Goal: Task Accomplishment & Management: Use online tool/utility

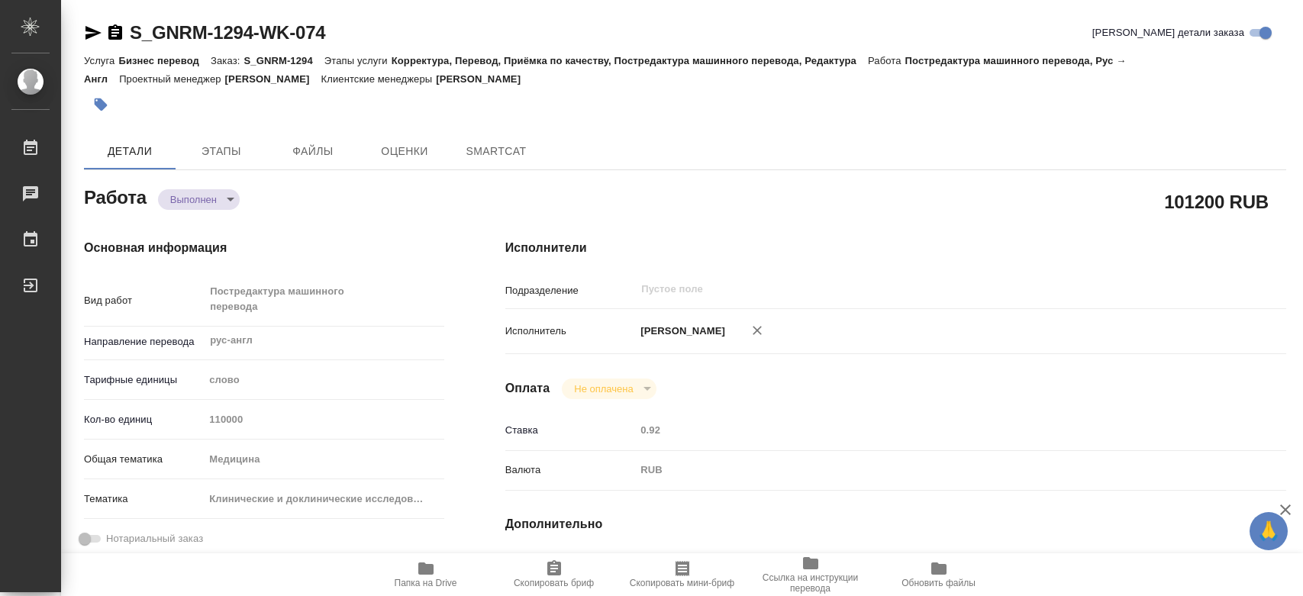
type textarea "x"
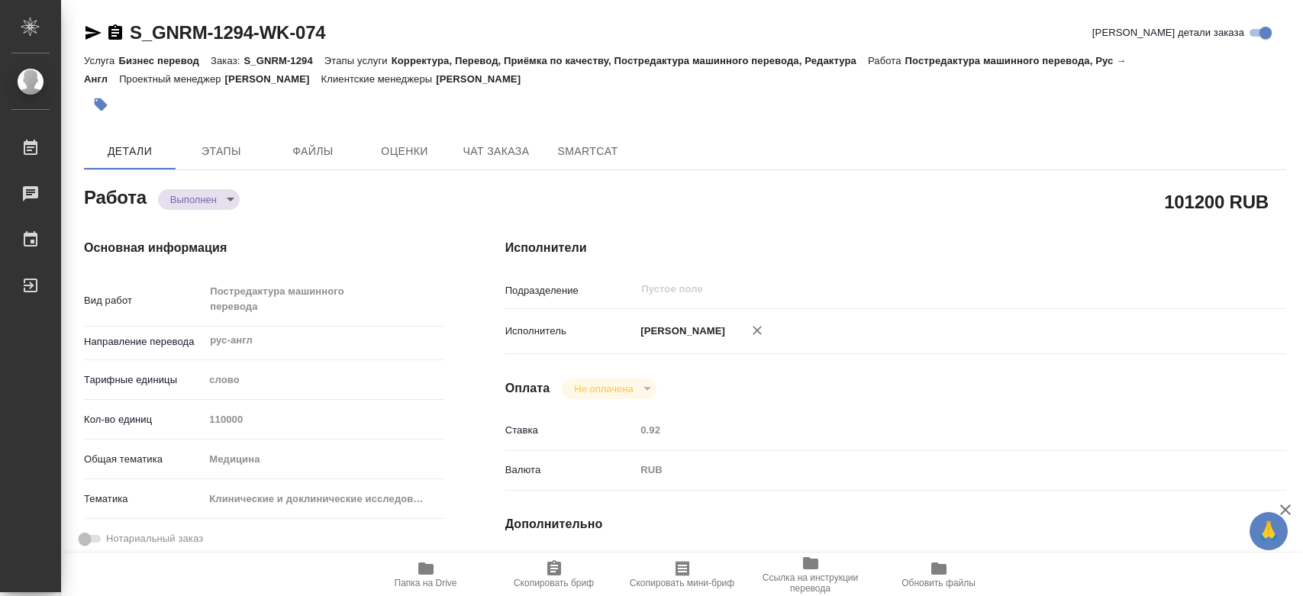
type textarea "x"
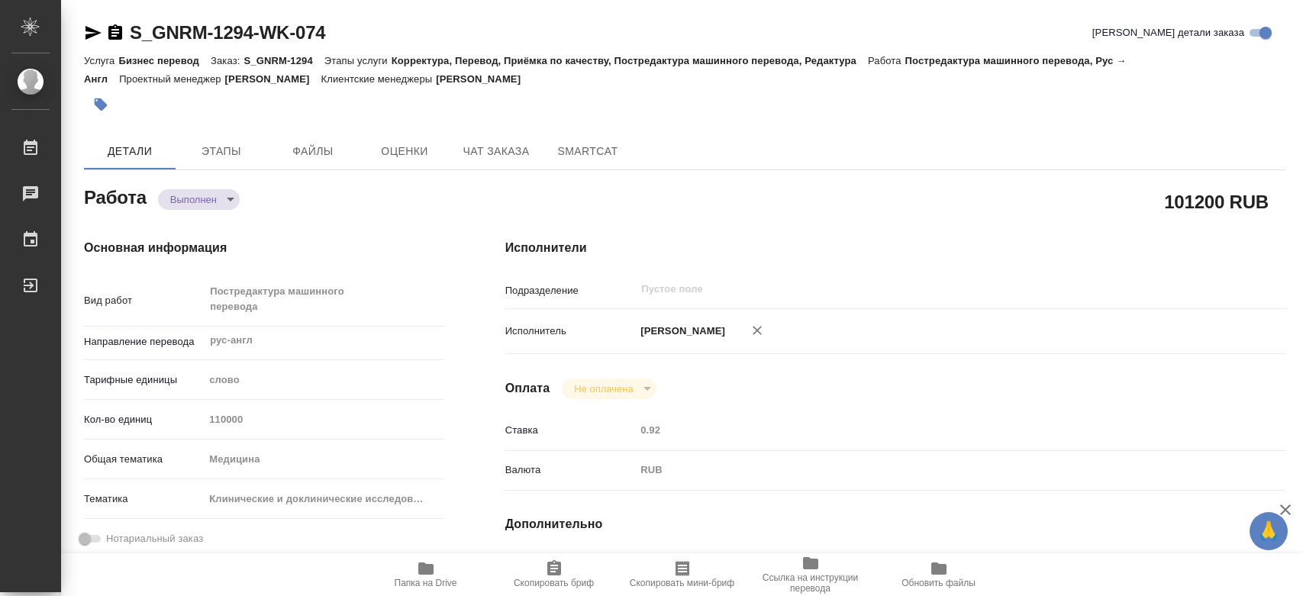
type textarea "x"
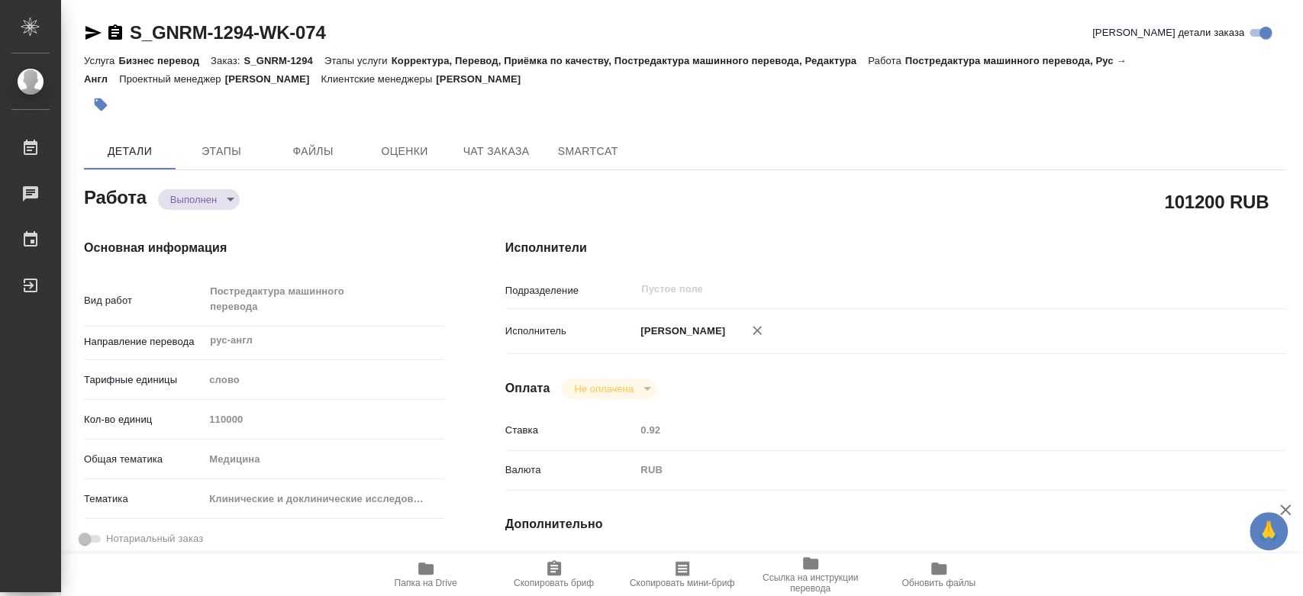
type textarea "x"
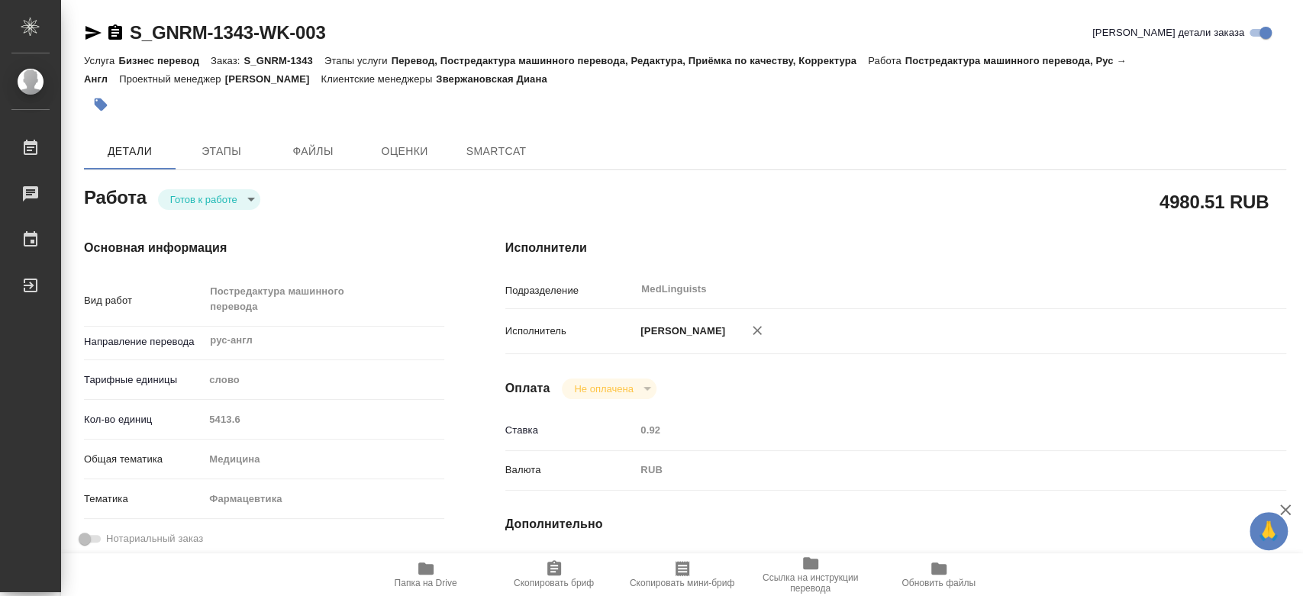
type textarea "x"
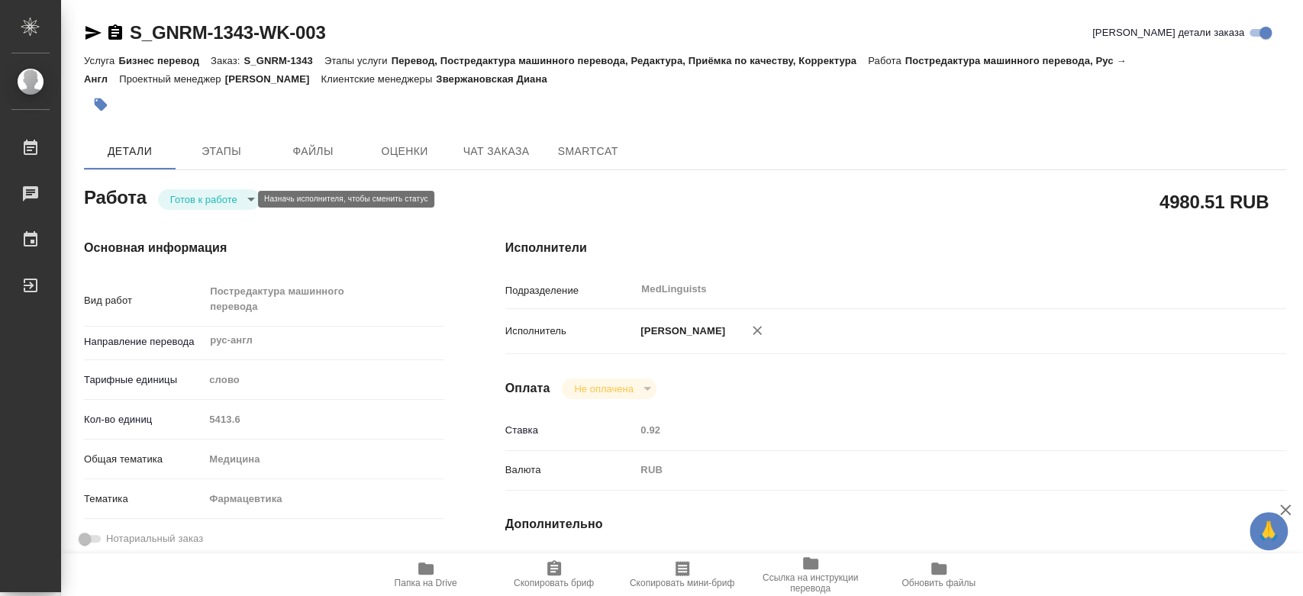
type textarea "x"
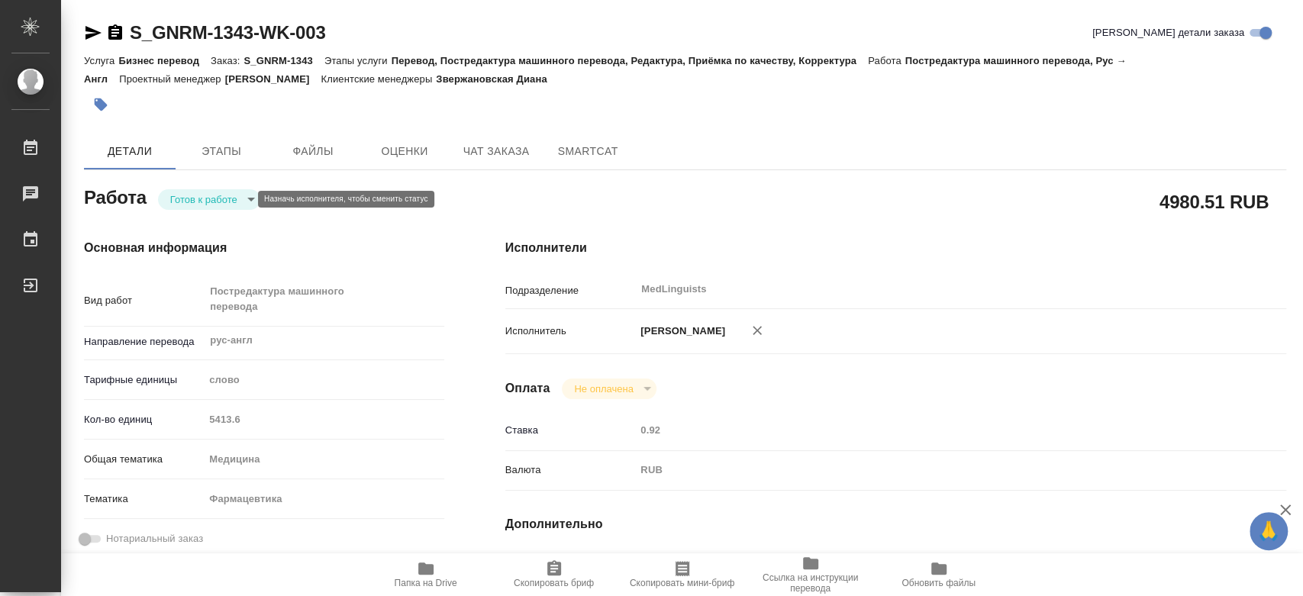
click at [233, 198] on body "🙏 .cls-1 fill:#fff; AWATERA Chernyayeva Tatyana Работы Чаты График Выйти S_GNRM…" at bounding box center [651, 298] width 1303 height 596
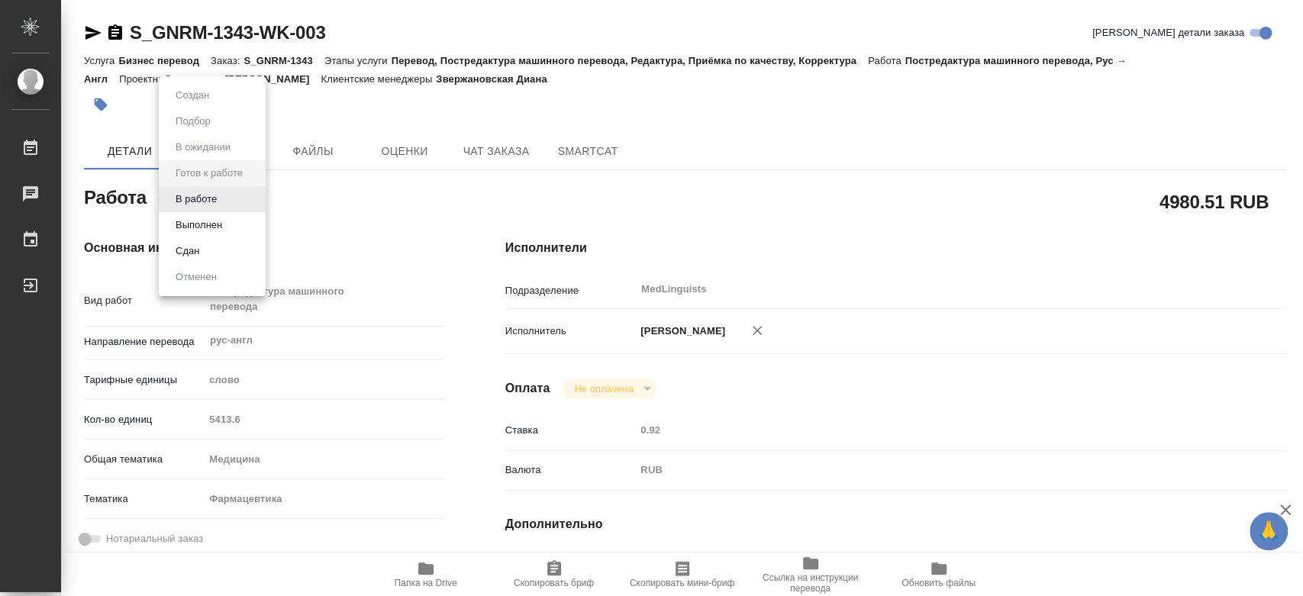
type textarea "x"
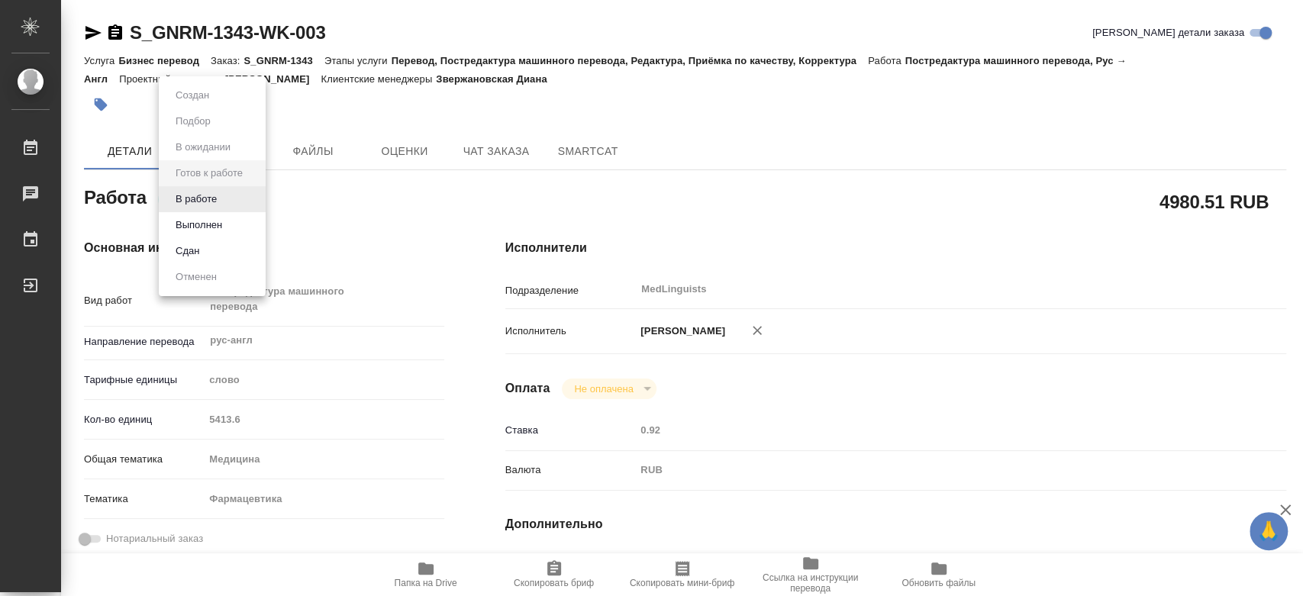
click at [233, 198] on li "В работе" at bounding box center [212, 199] width 107 height 26
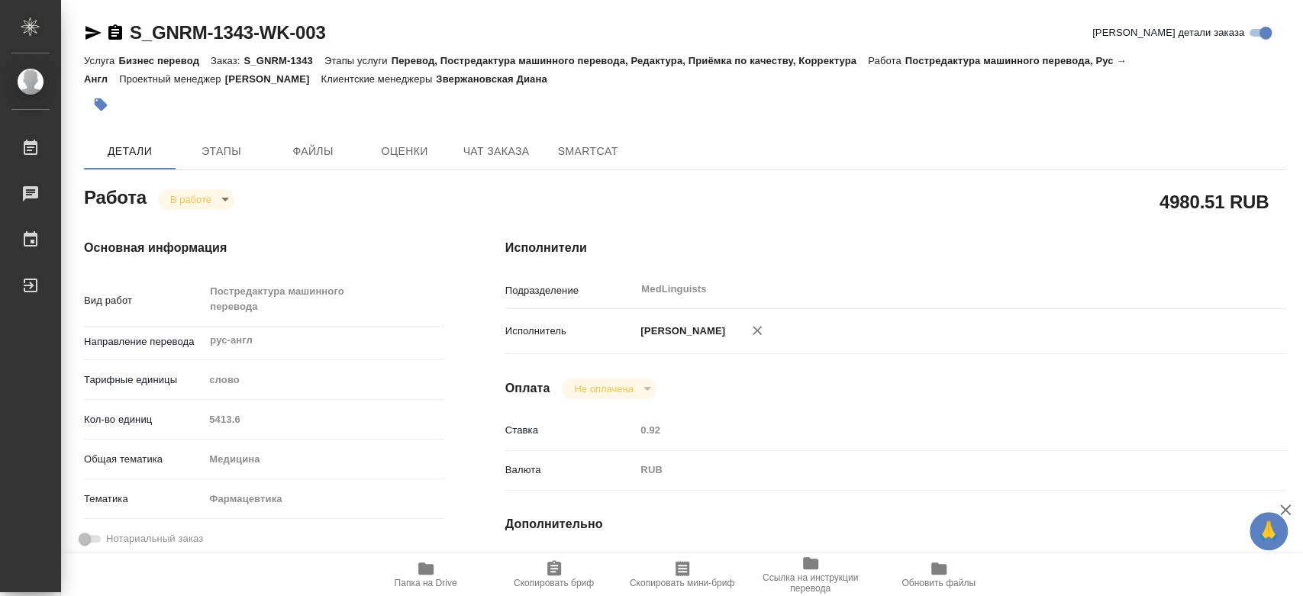
type textarea "x"
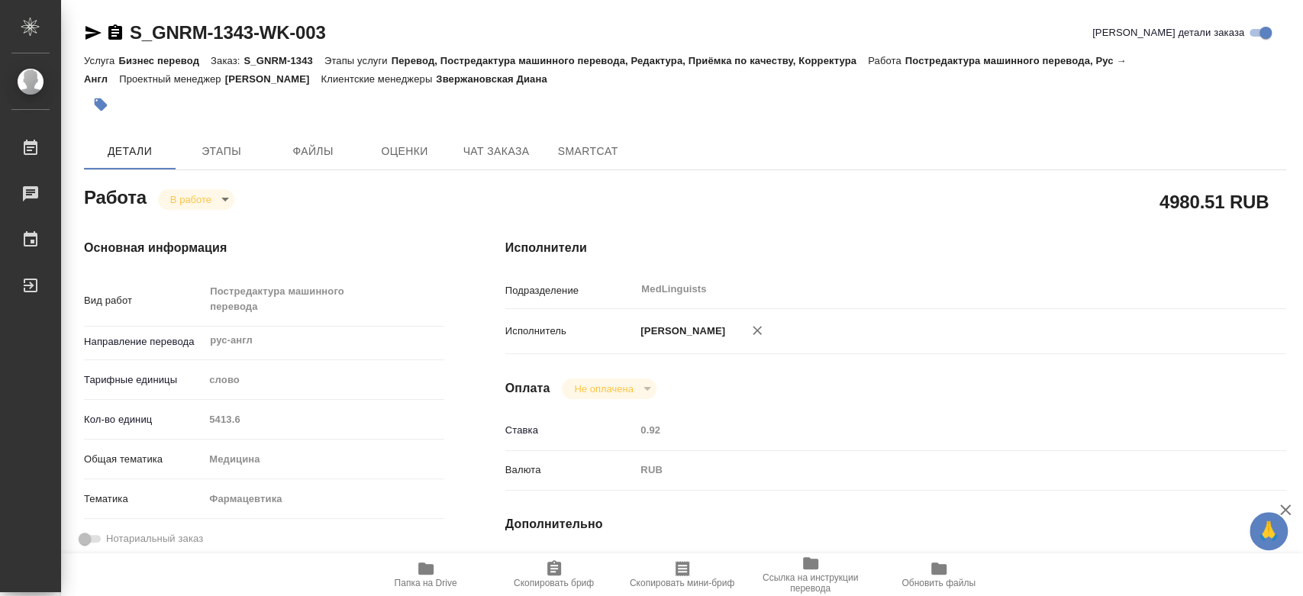
type textarea "x"
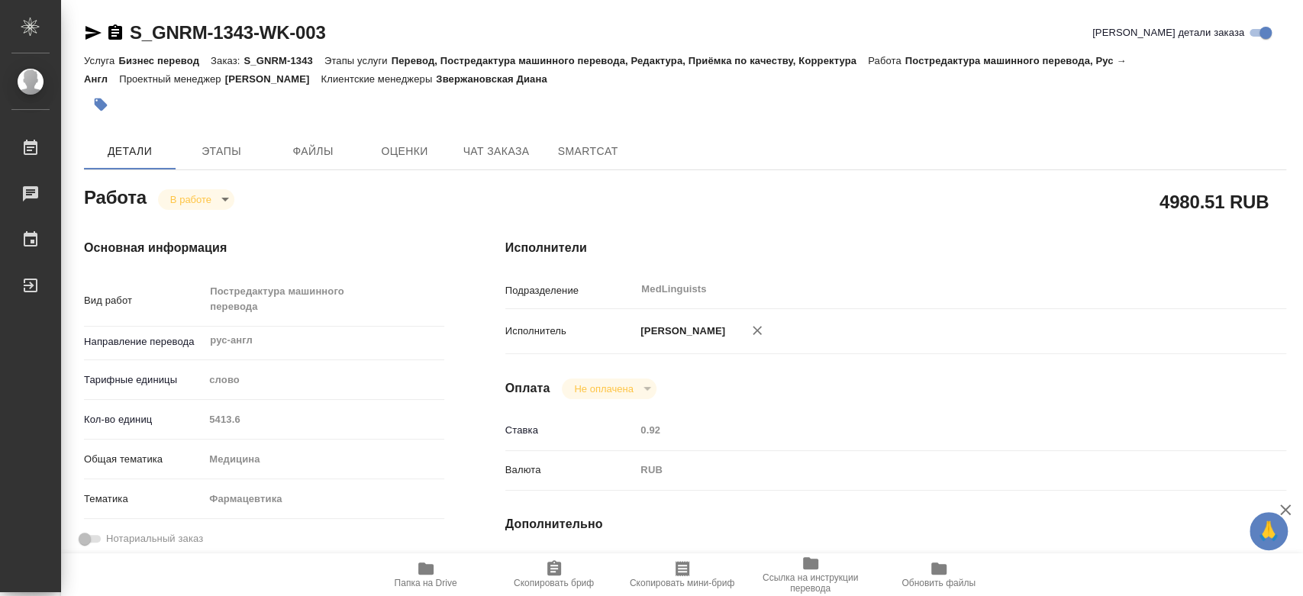
type textarea "x"
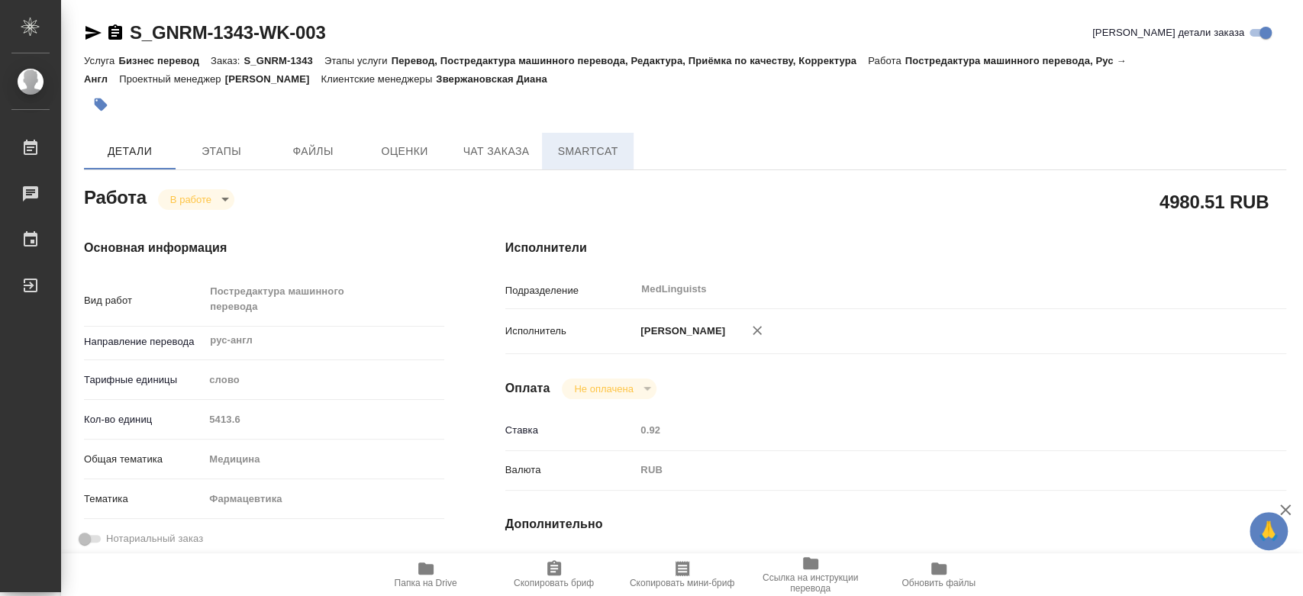
click at [592, 157] on span "SmartCat" at bounding box center [587, 151] width 73 height 19
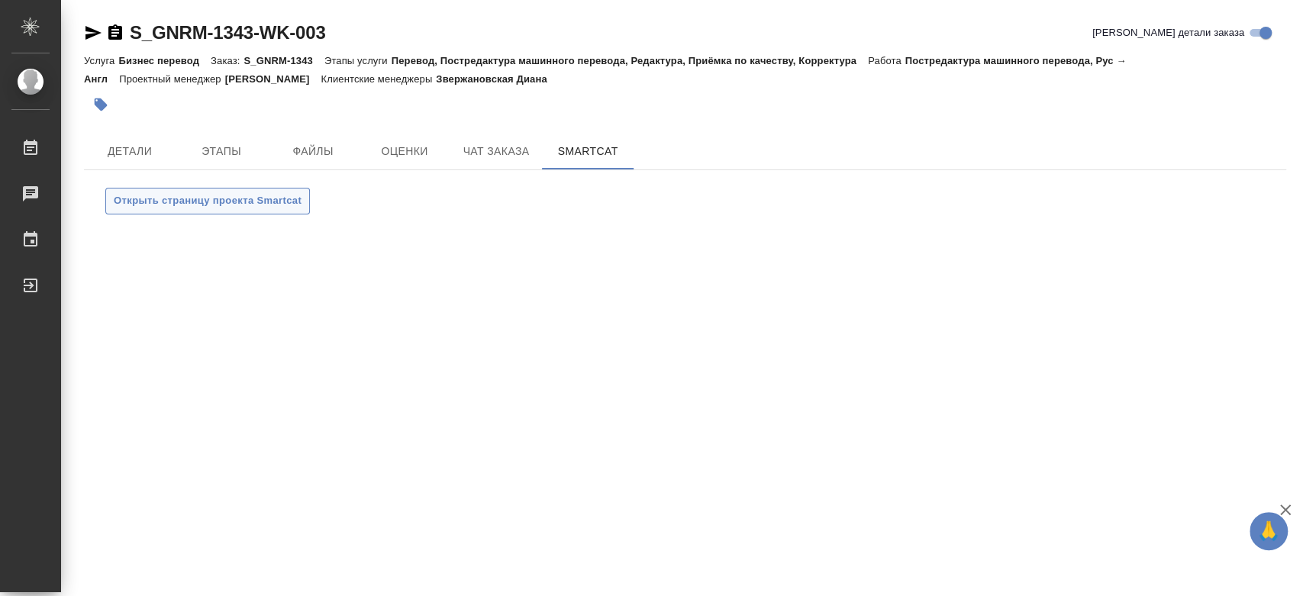
click at [200, 205] on span "Открыть страницу проекта Smartcat" at bounding box center [208, 201] width 188 height 18
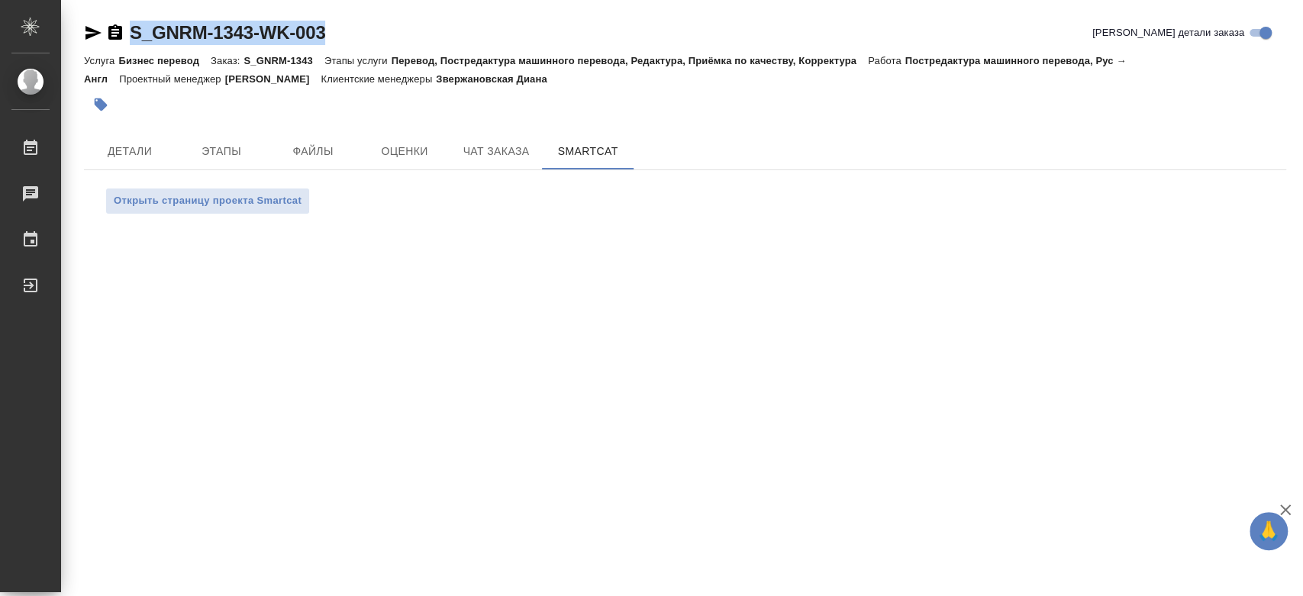
drag, startPoint x: 348, startPoint y: 37, endPoint x: 128, endPoint y: 38, distance: 219.8
click at [128, 38] on div "S_GNRM-1343-WK-003 Кратко детали заказа" at bounding box center [685, 33] width 1202 height 24
copy link "S_GNRM-1343-WK-003"
click at [153, 101] on div at bounding box center [485, 105] width 802 height 34
click at [576, 92] on div at bounding box center [485, 105] width 802 height 34
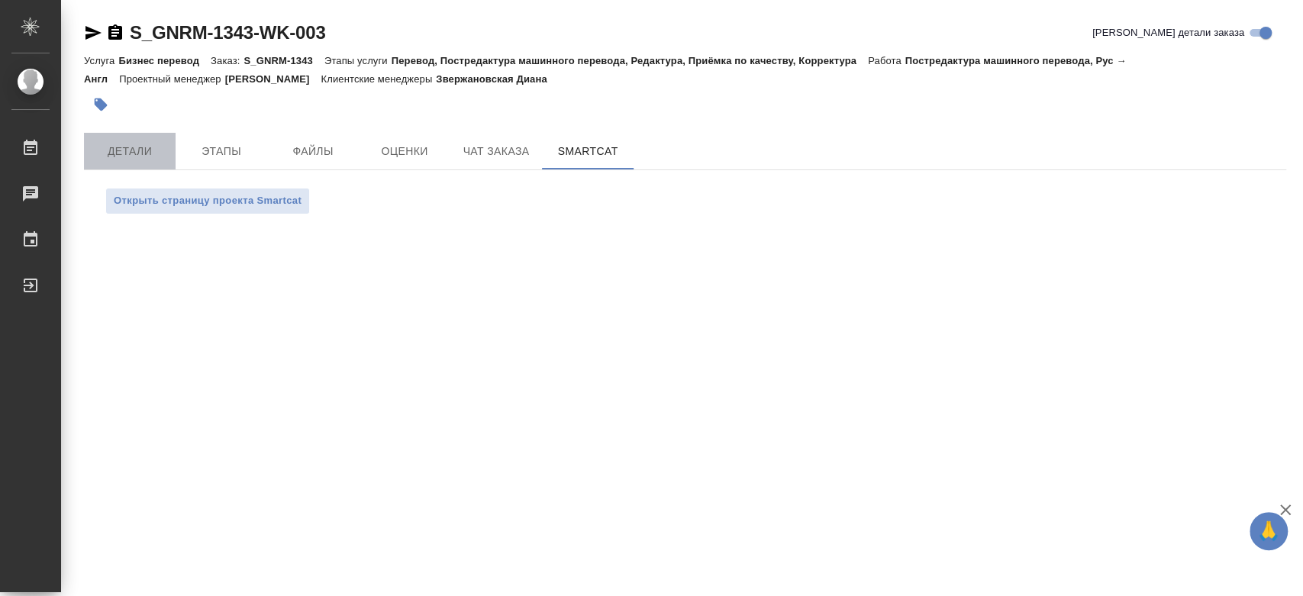
click at [131, 149] on span "Детали" at bounding box center [129, 151] width 73 height 19
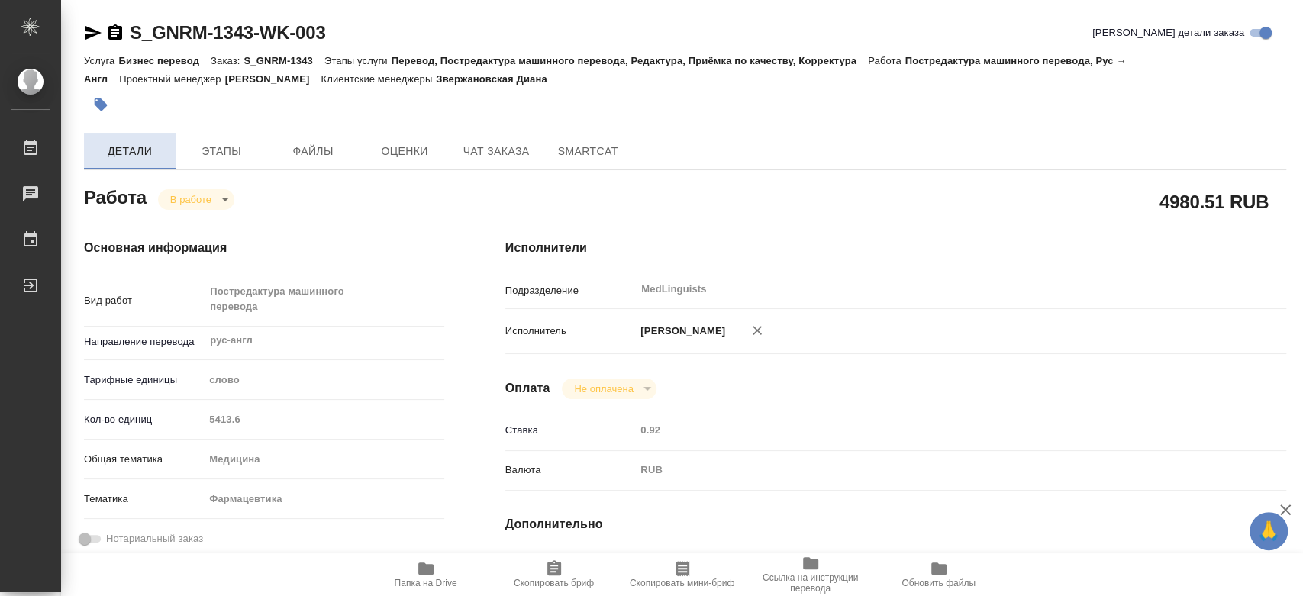
type textarea "x"
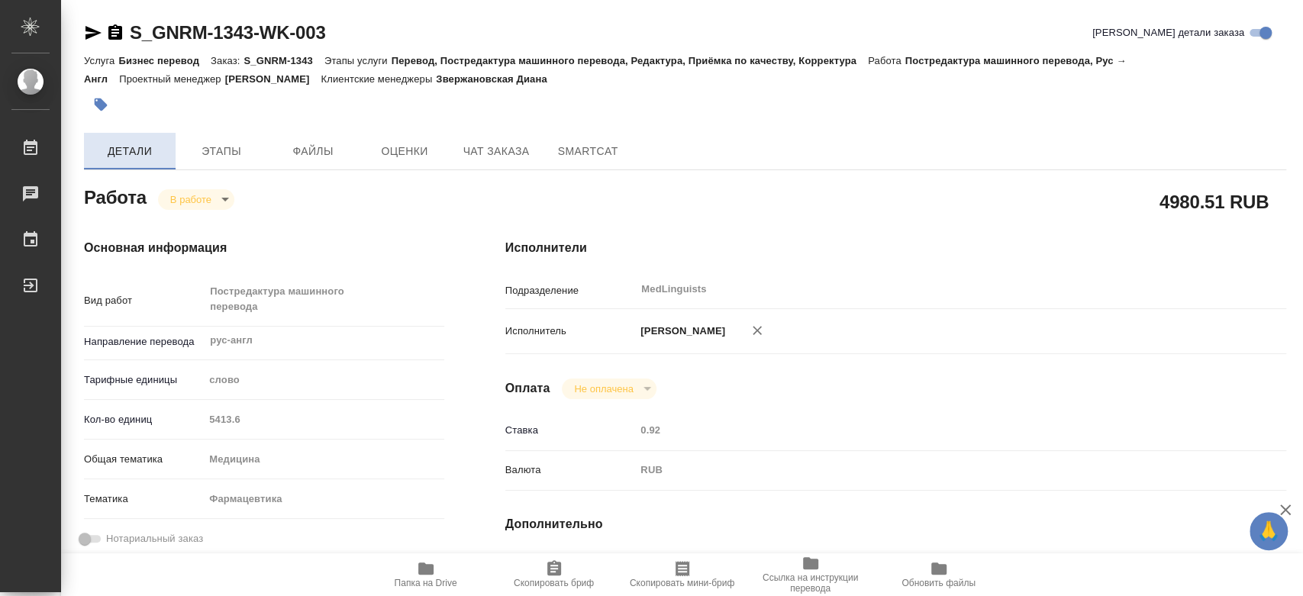
type textarea "x"
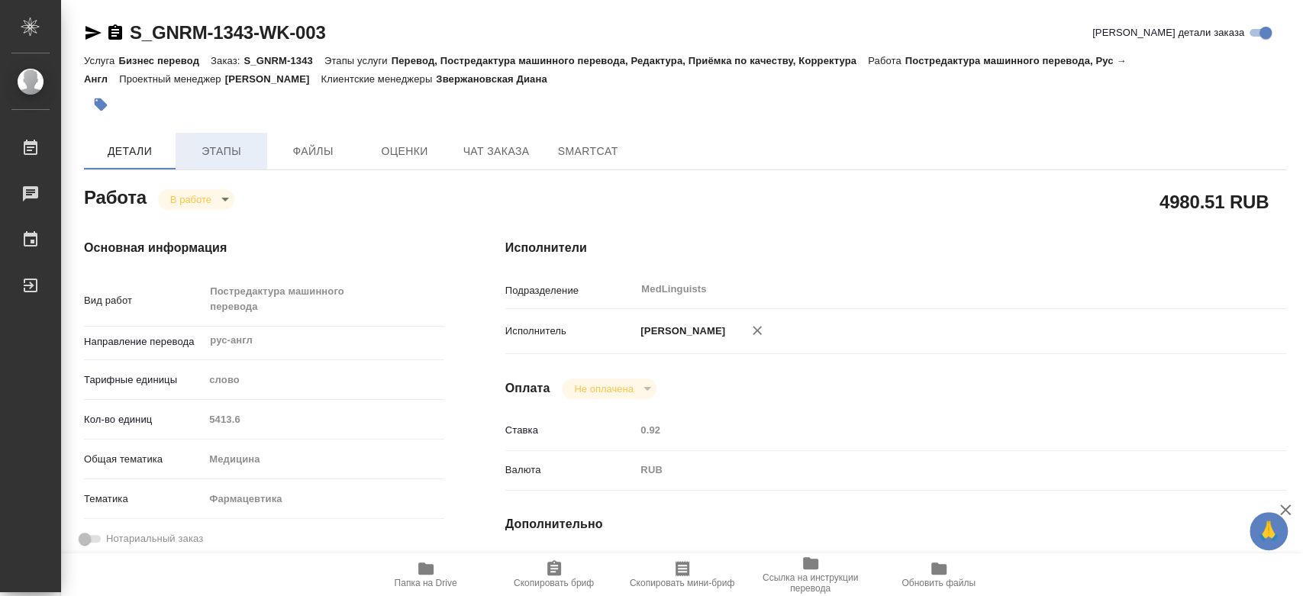
type textarea "x"
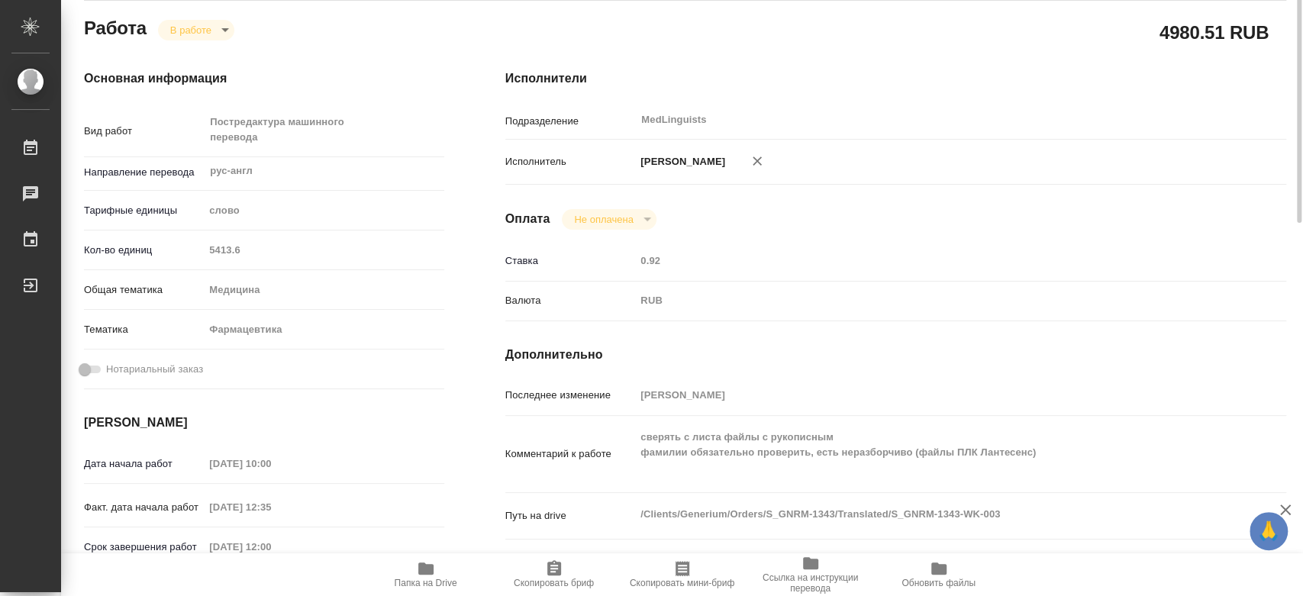
scroll to position [254, 0]
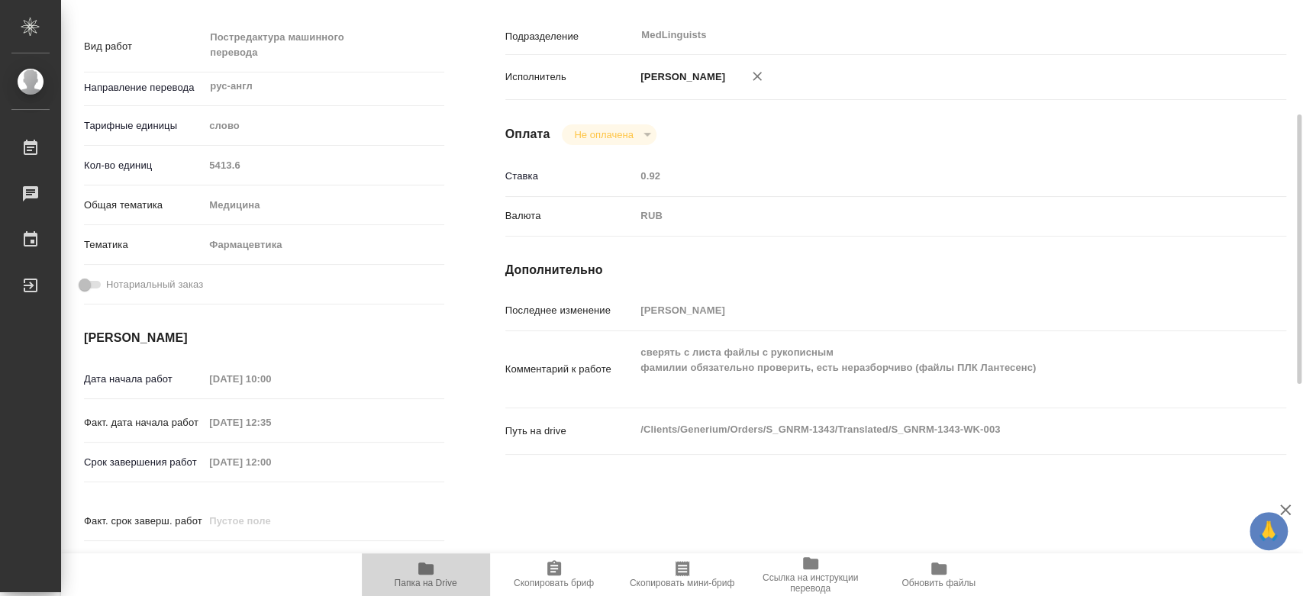
click at [424, 577] on icon "button" at bounding box center [426, 569] width 18 height 18
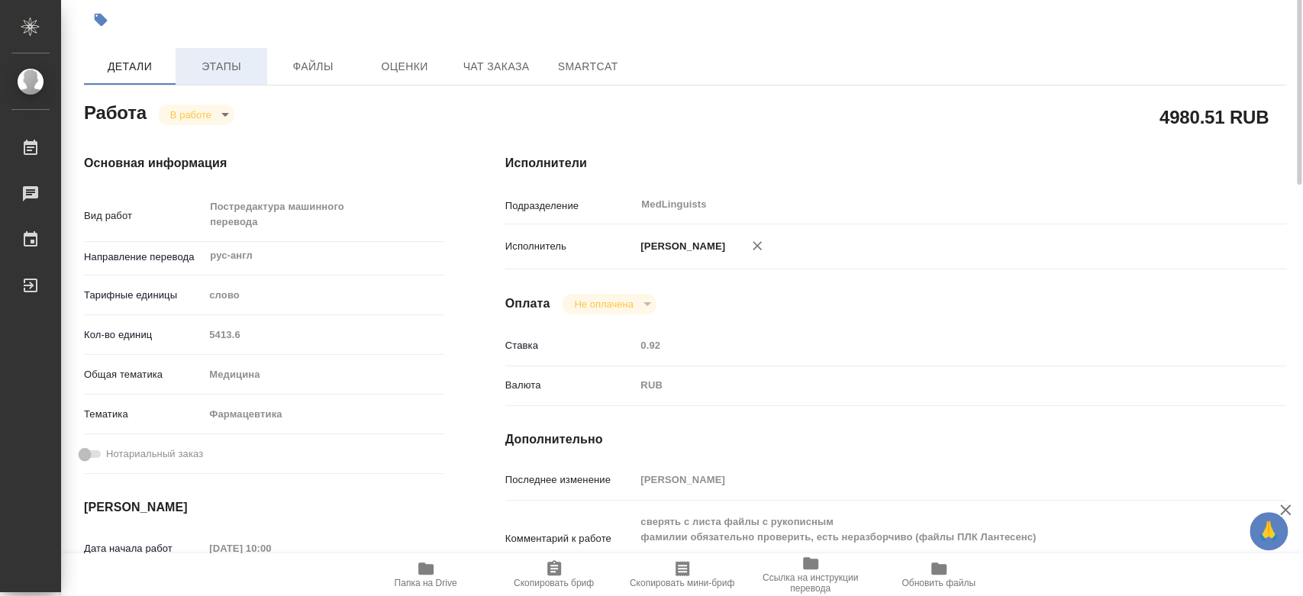
scroll to position [0, 0]
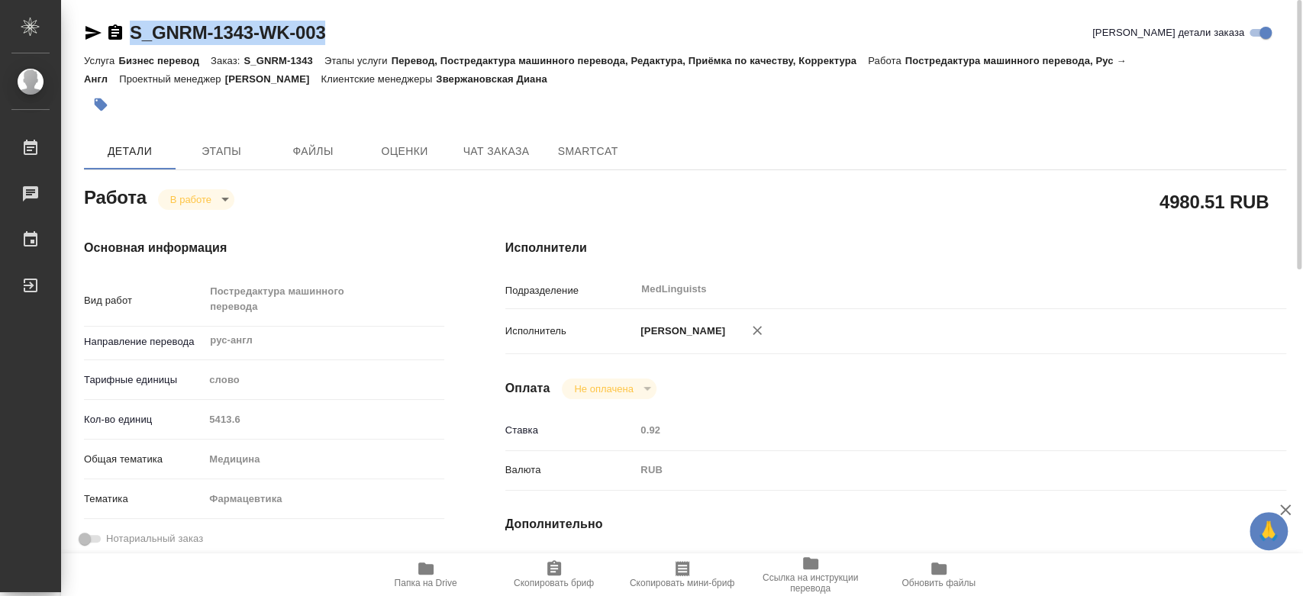
drag, startPoint x: 344, startPoint y: 28, endPoint x: 131, endPoint y: 33, distance: 213.0
click at [131, 33] on div "S_GNRM-1343-WK-003 Кратко детали заказа" at bounding box center [685, 33] width 1202 height 24
copy link "S_GNRM-1343-WK-003"
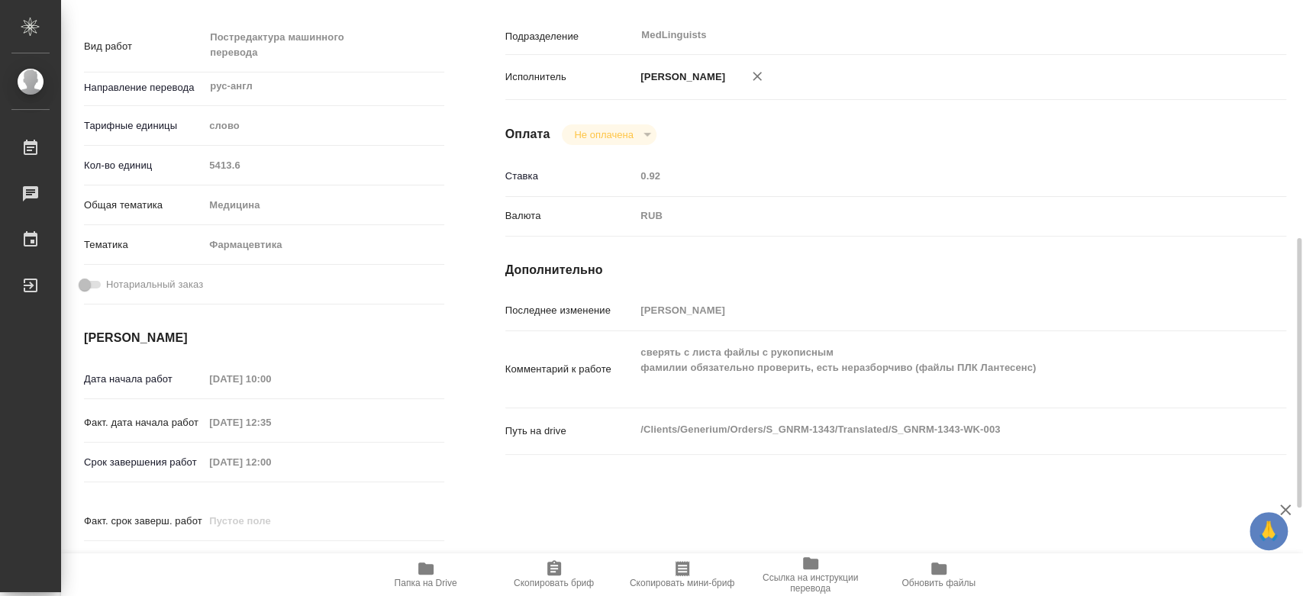
scroll to position [339, 0]
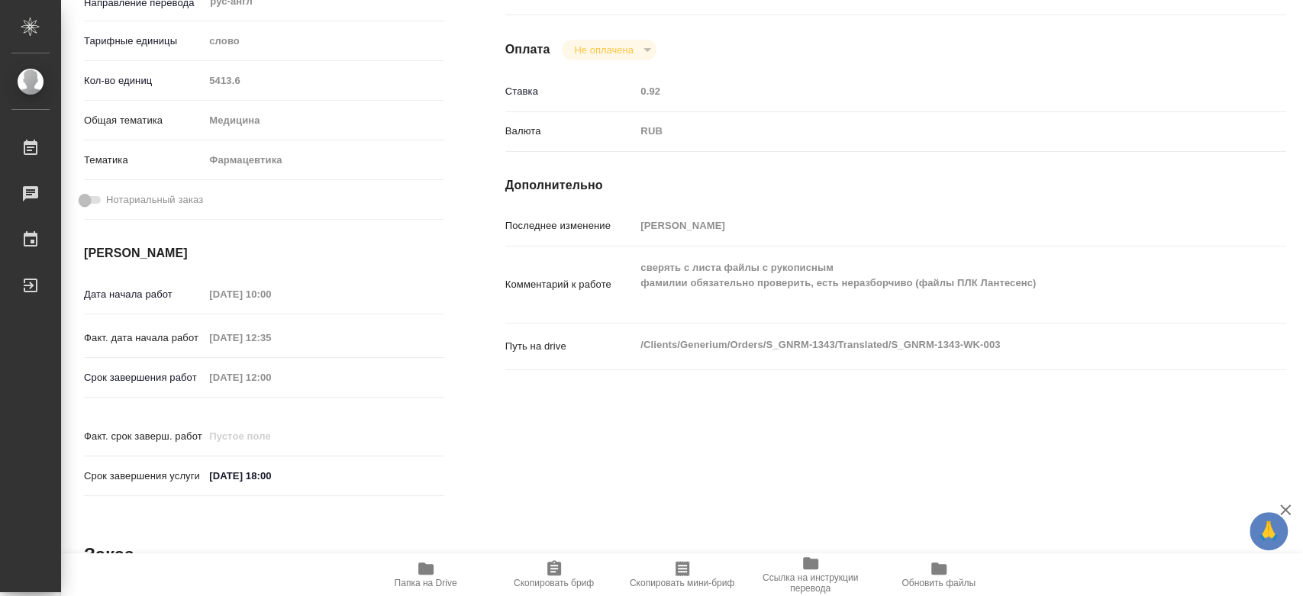
type textarea "x"
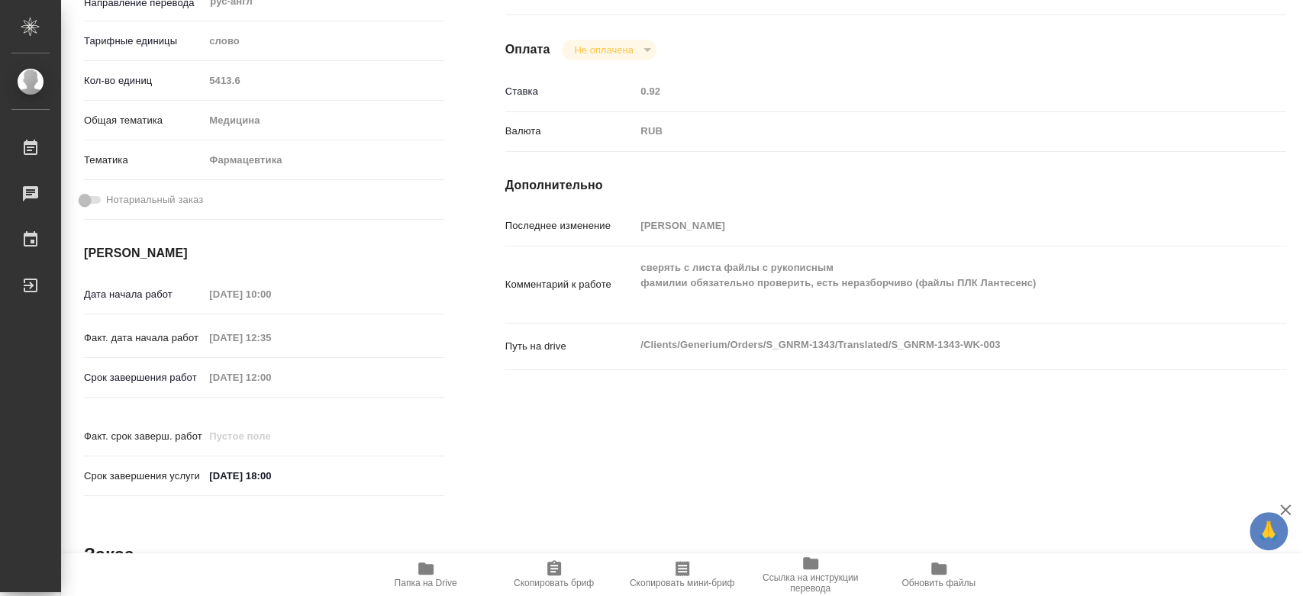
type textarea "x"
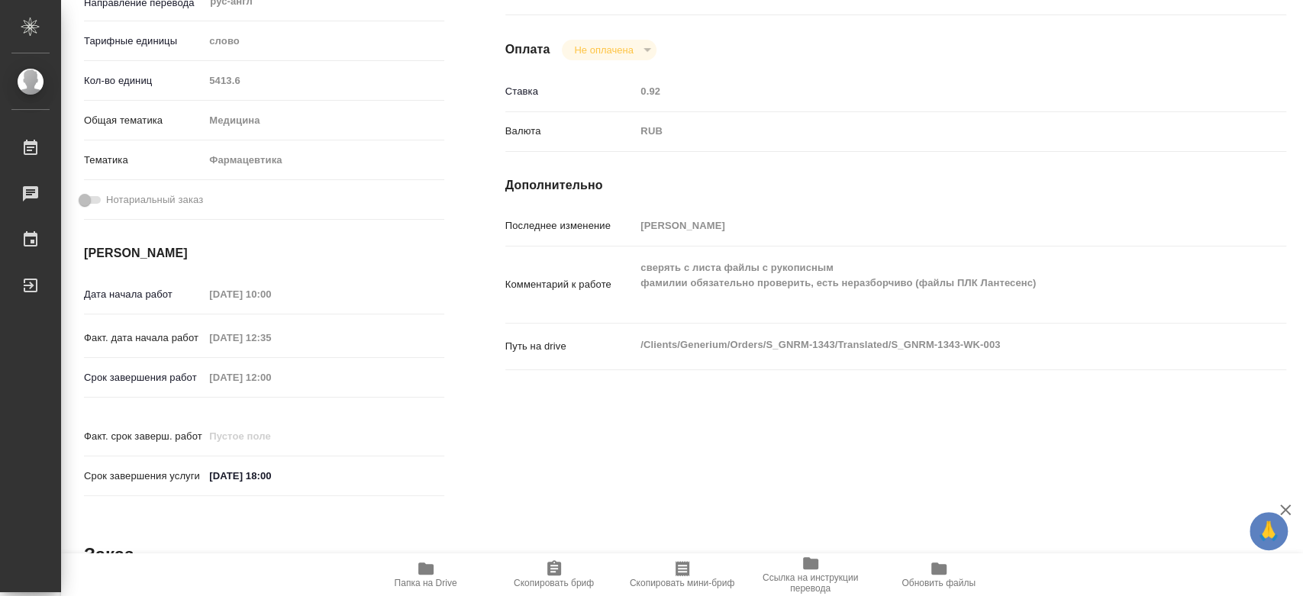
click at [1118, 518] on div "Работа В работе inProgress 4980.51 RUB Основная информация Вид работ Постредакт…" at bounding box center [685, 399] width 1202 height 1111
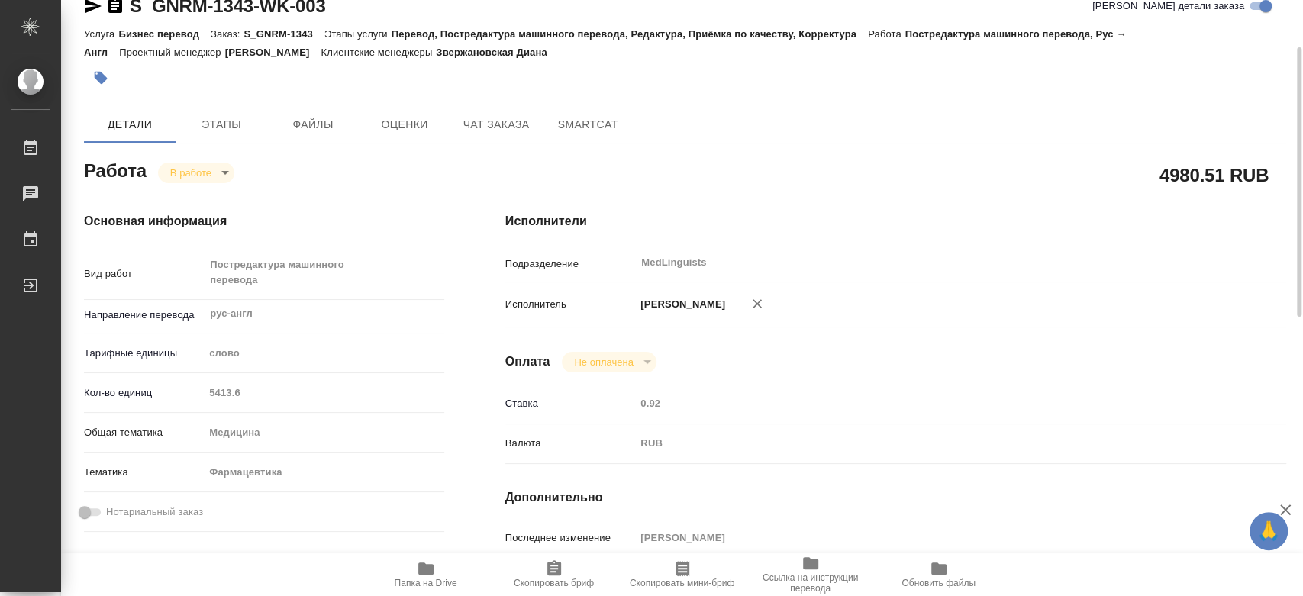
scroll to position [0, 0]
